Goal: Task Accomplishment & Management: Use online tool/utility

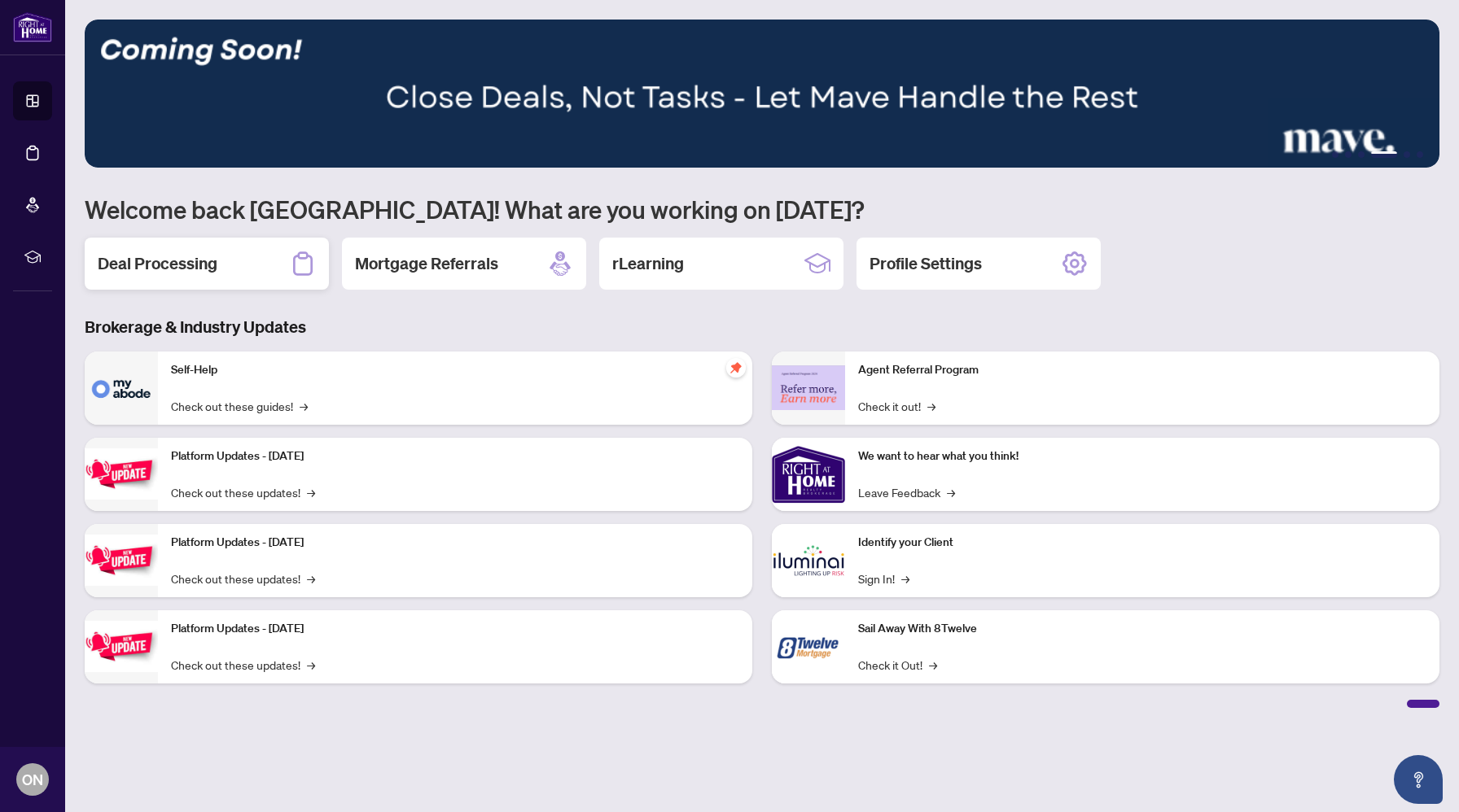
click at [232, 256] on div "Deal Processing" at bounding box center [206, 264] width 244 height 52
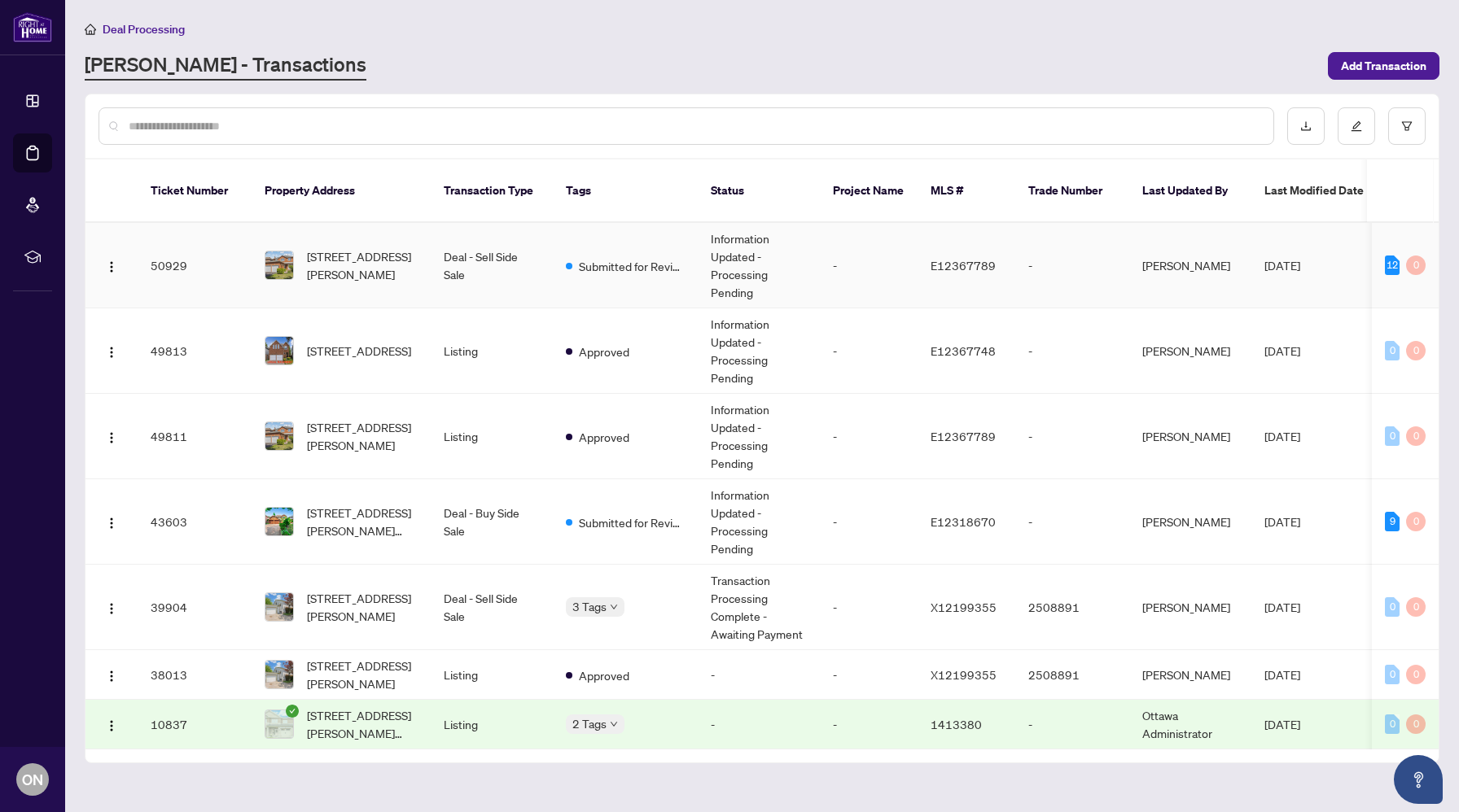
click at [325, 228] on td "[STREET_ADDRESS][PERSON_NAME]" at bounding box center [340, 265] width 179 height 86
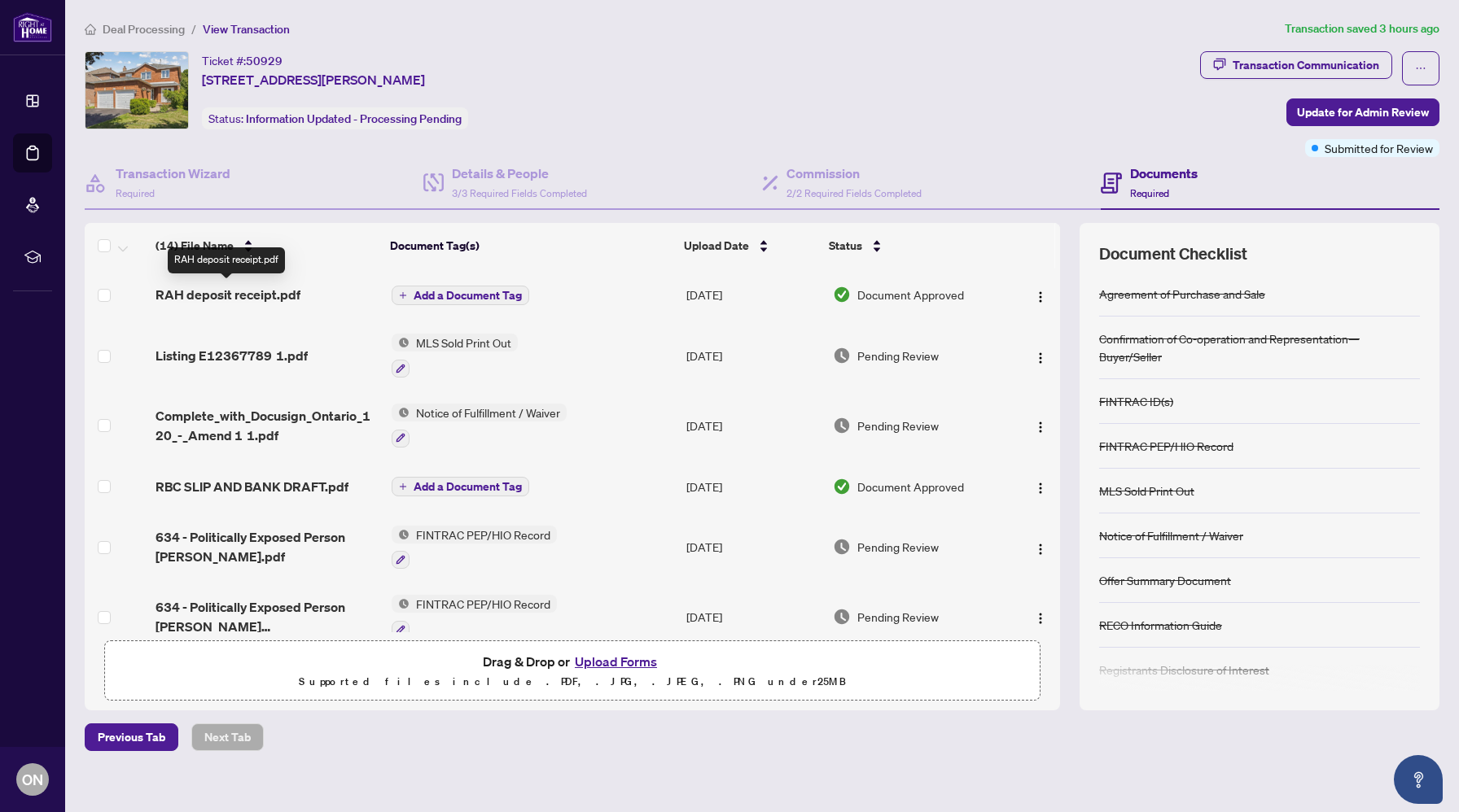
click at [261, 294] on span "RAH deposit receipt.pdf" at bounding box center [228, 294] width 145 height 19
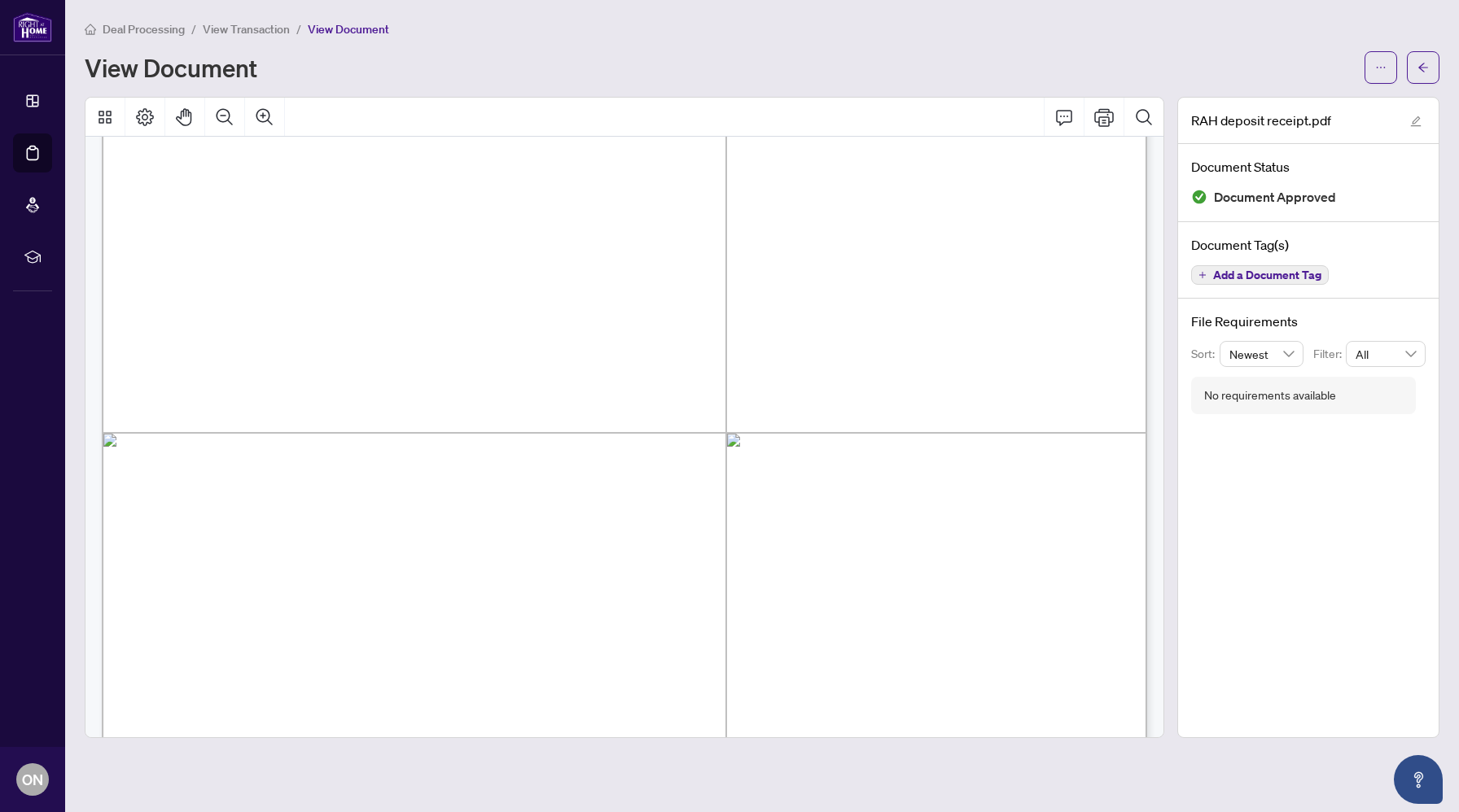
scroll to position [330, 0]
click at [1100, 118] on icon "Print" at bounding box center [1104, 116] width 19 height 19
